Goal: Information Seeking & Learning: Find specific fact

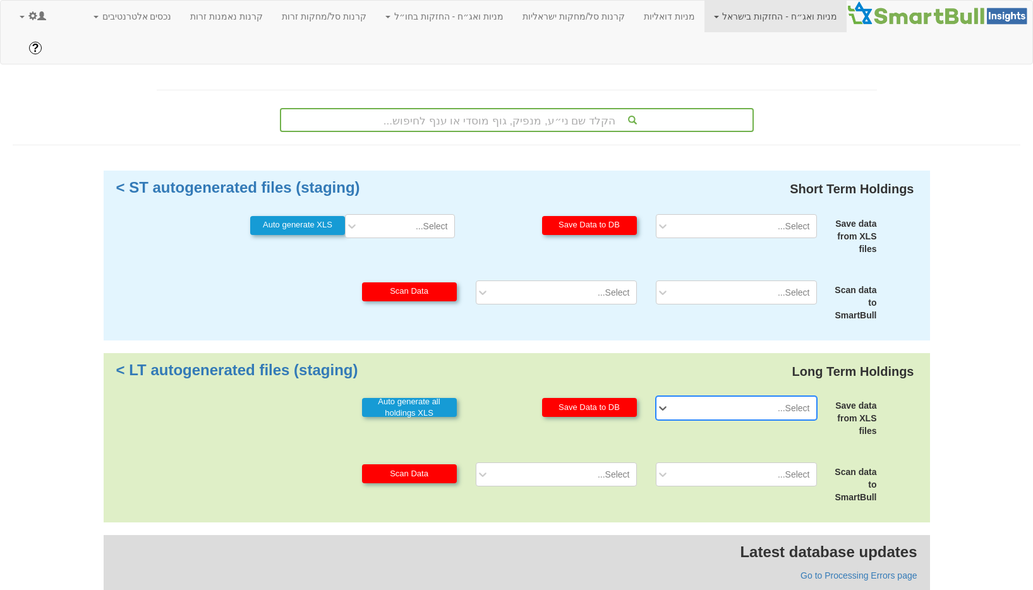
scroll to position [64, 0]
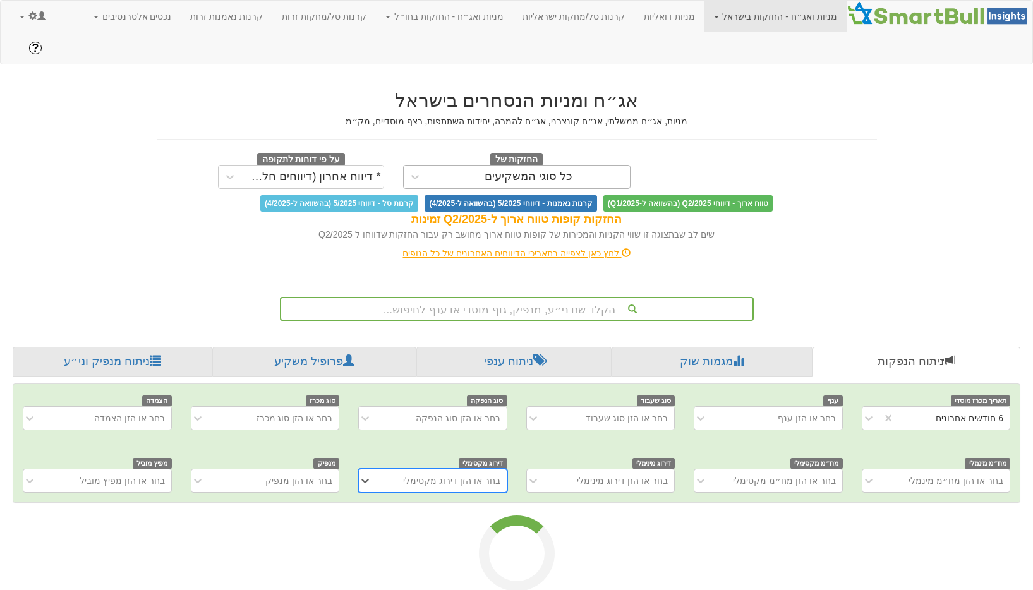
click at [515, 165] on div "כל סוגי המשקיעים" at bounding box center [516, 177] width 227 height 24
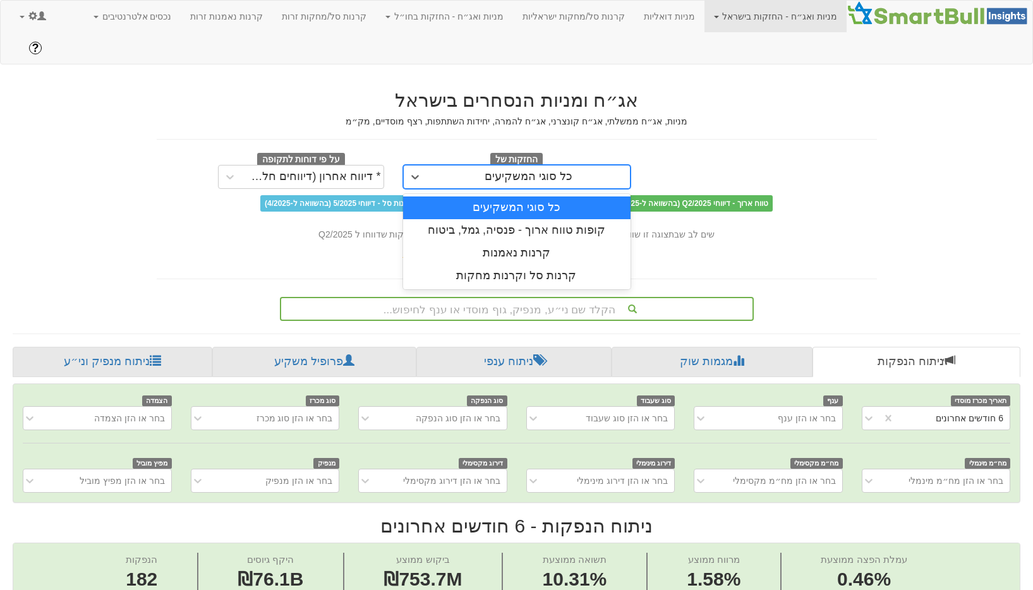
scroll to position [0, 2463]
click at [778, 292] on div "הקלד שם ני״ע, מנפיק, גוף מוסדי או ענף לחיפוש..." at bounding box center [516, 306] width 739 height 29
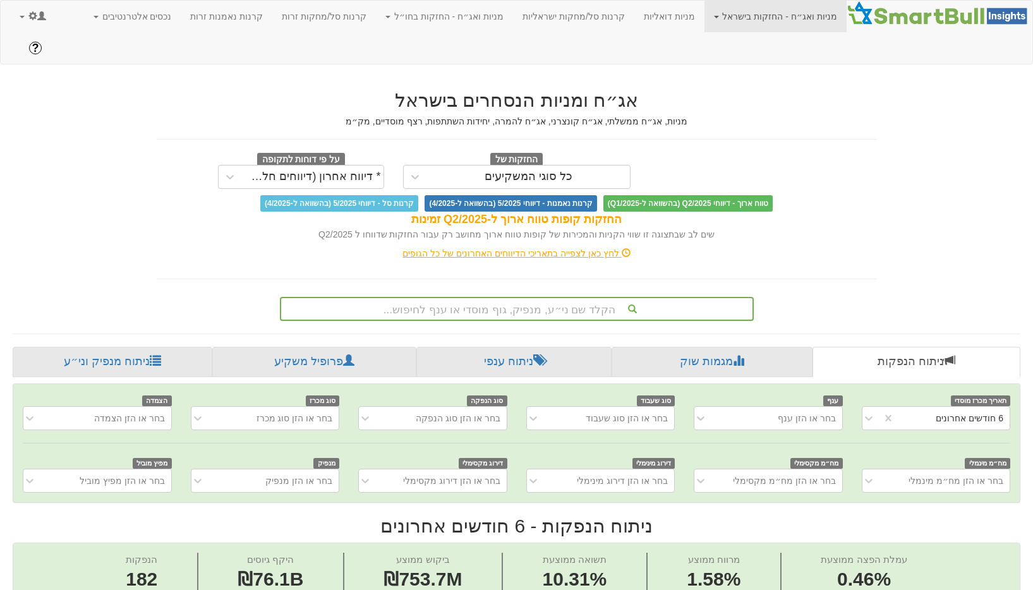
click at [655, 297] on div "הקלד שם ני״ע, מנפיק, גוף מוסדי או ענף לחיפוש..." at bounding box center [517, 309] width 474 height 24
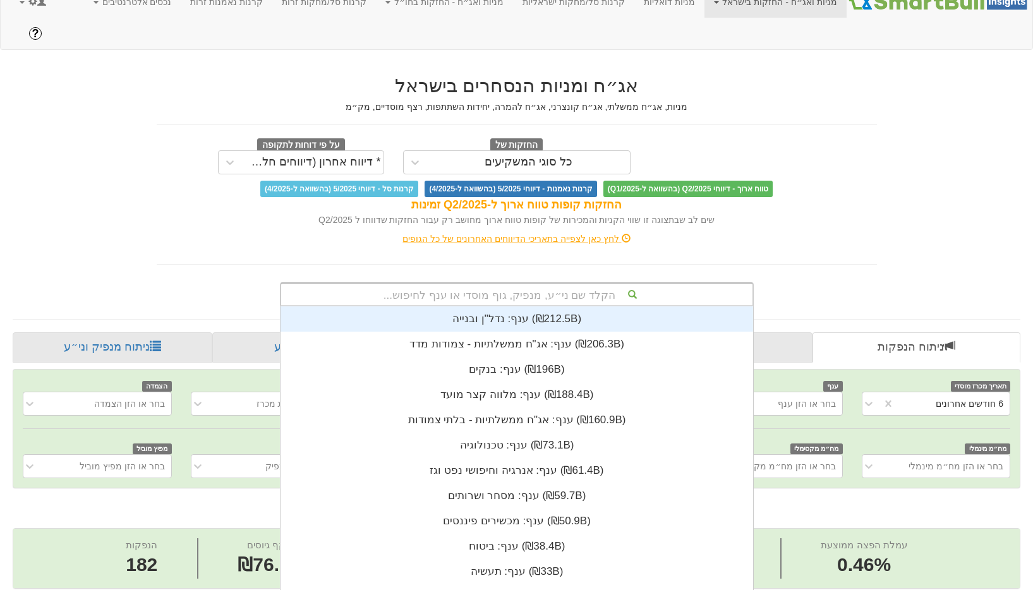
scroll to position [315, 0]
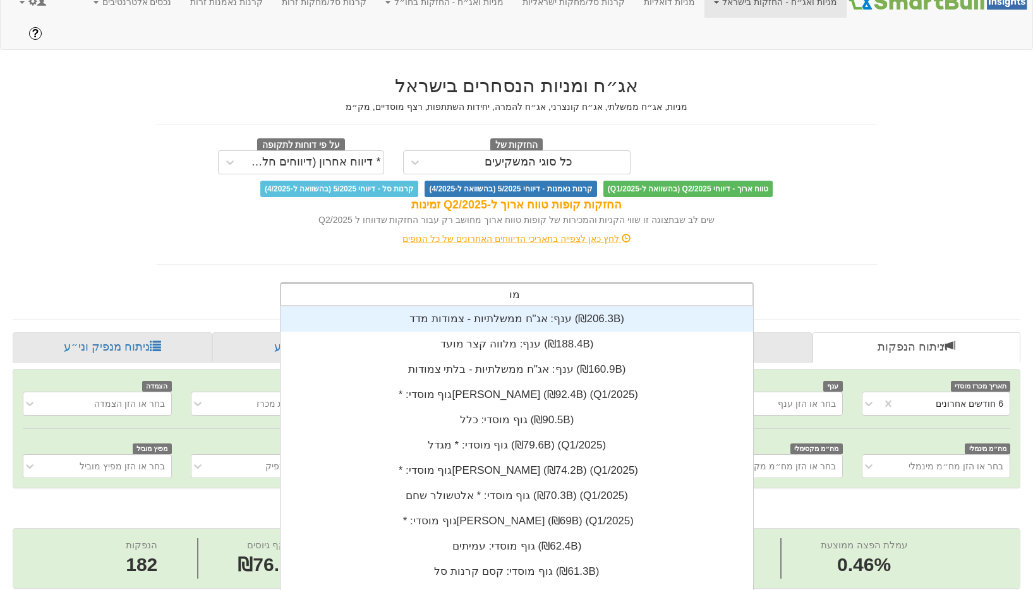
type input "מור"
